Goal: Task Accomplishment & Management: Manage account settings

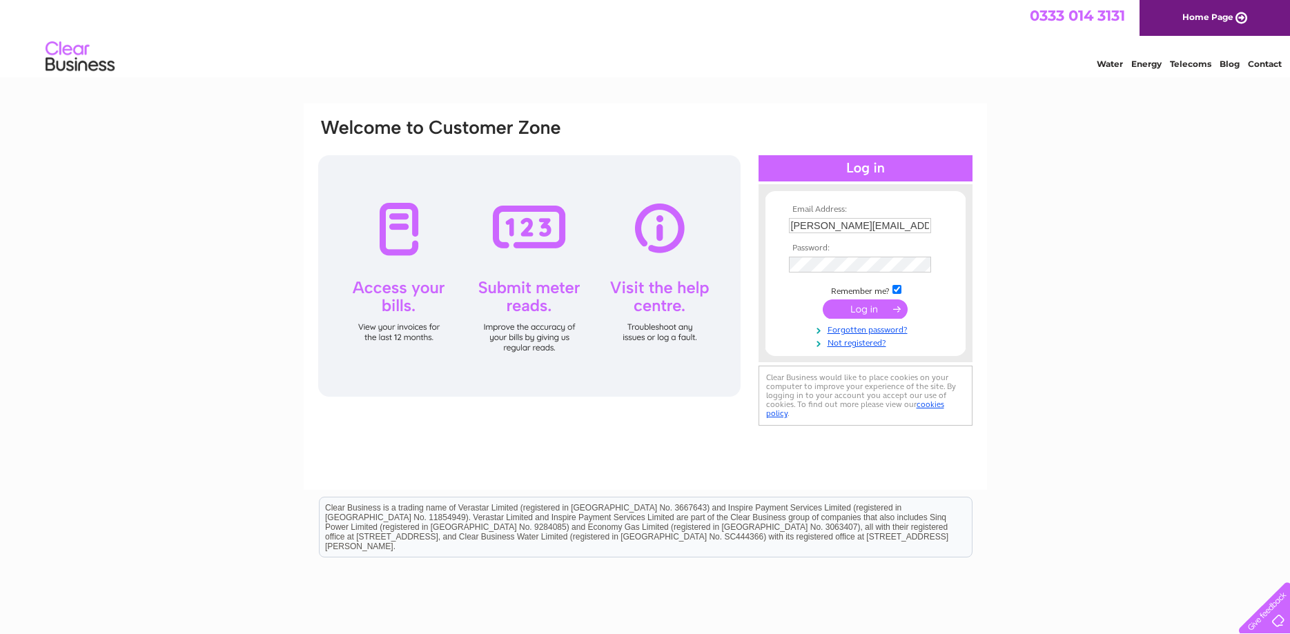
click at [852, 305] on input "submit" at bounding box center [865, 309] width 85 height 19
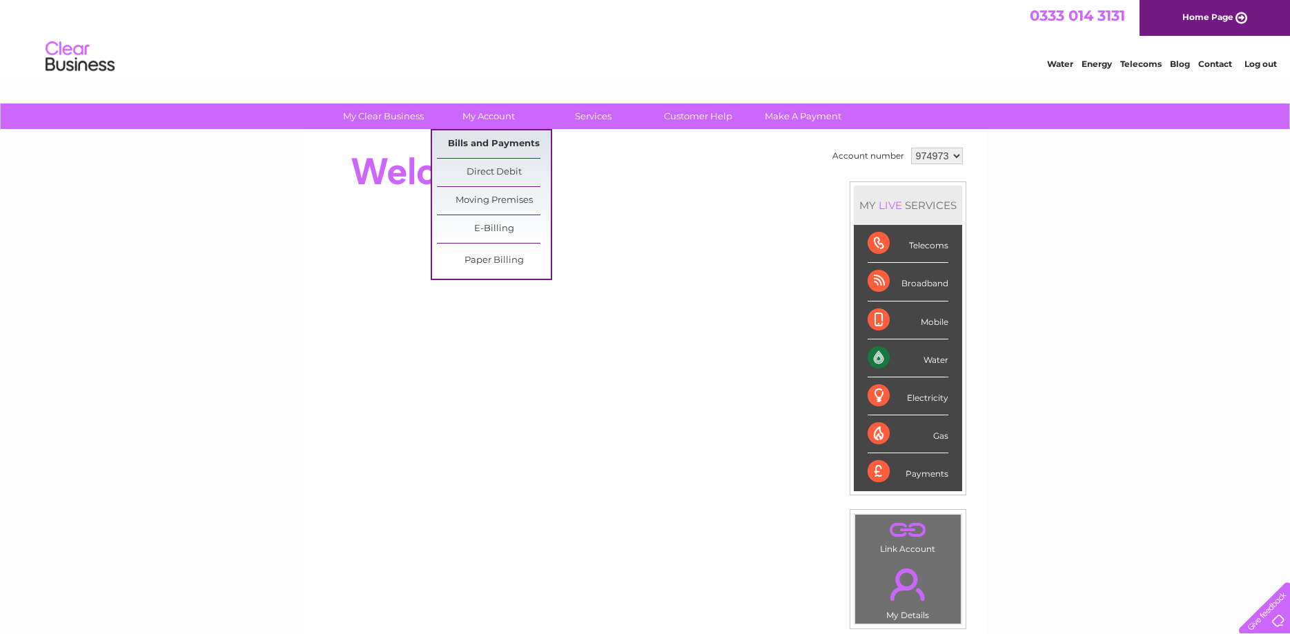
click at [470, 142] on link "Bills and Payments" at bounding box center [494, 144] width 114 height 28
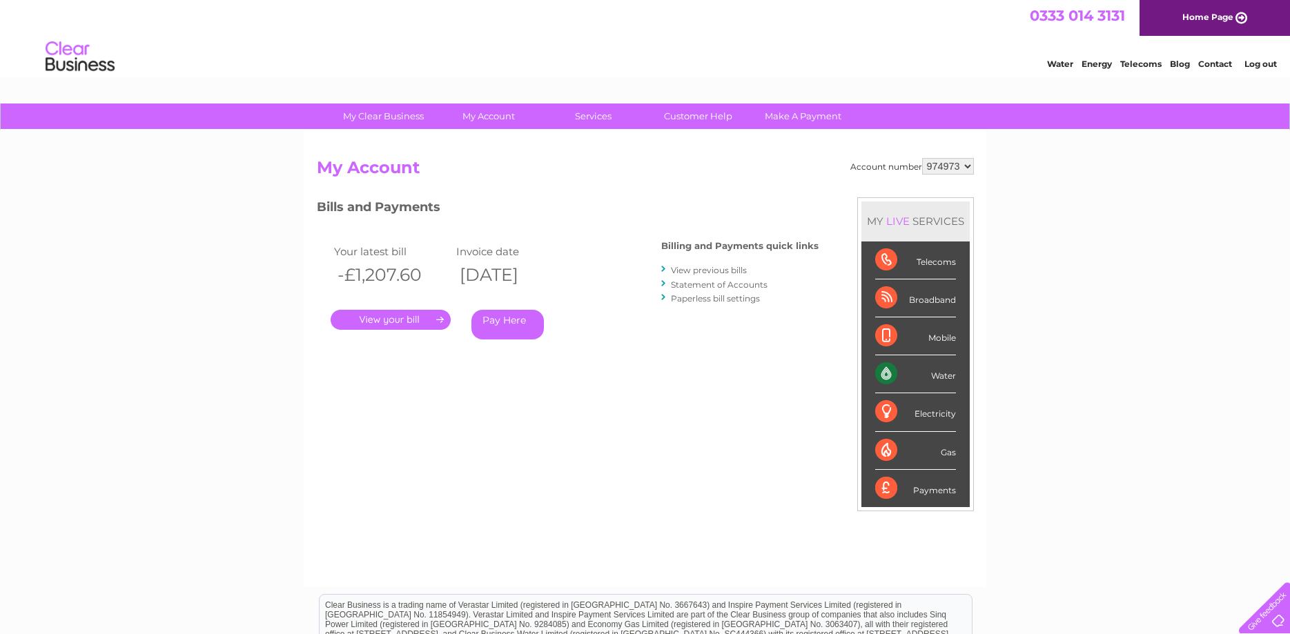
click at [406, 319] on link "." at bounding box center [391, 320] width 120 height 20
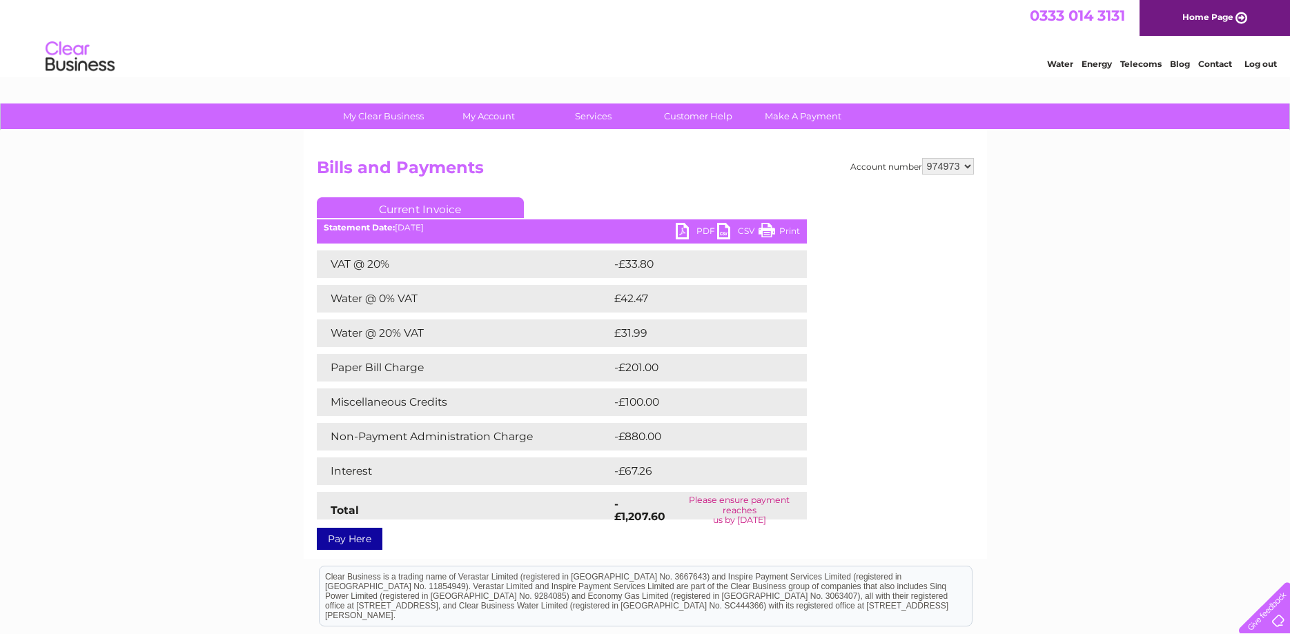
click at [688, 231] on link "PDF" at bounding box center [696, 233] width 41 height 20
